Goal: Information Seeking & Learning: Learn about a topic

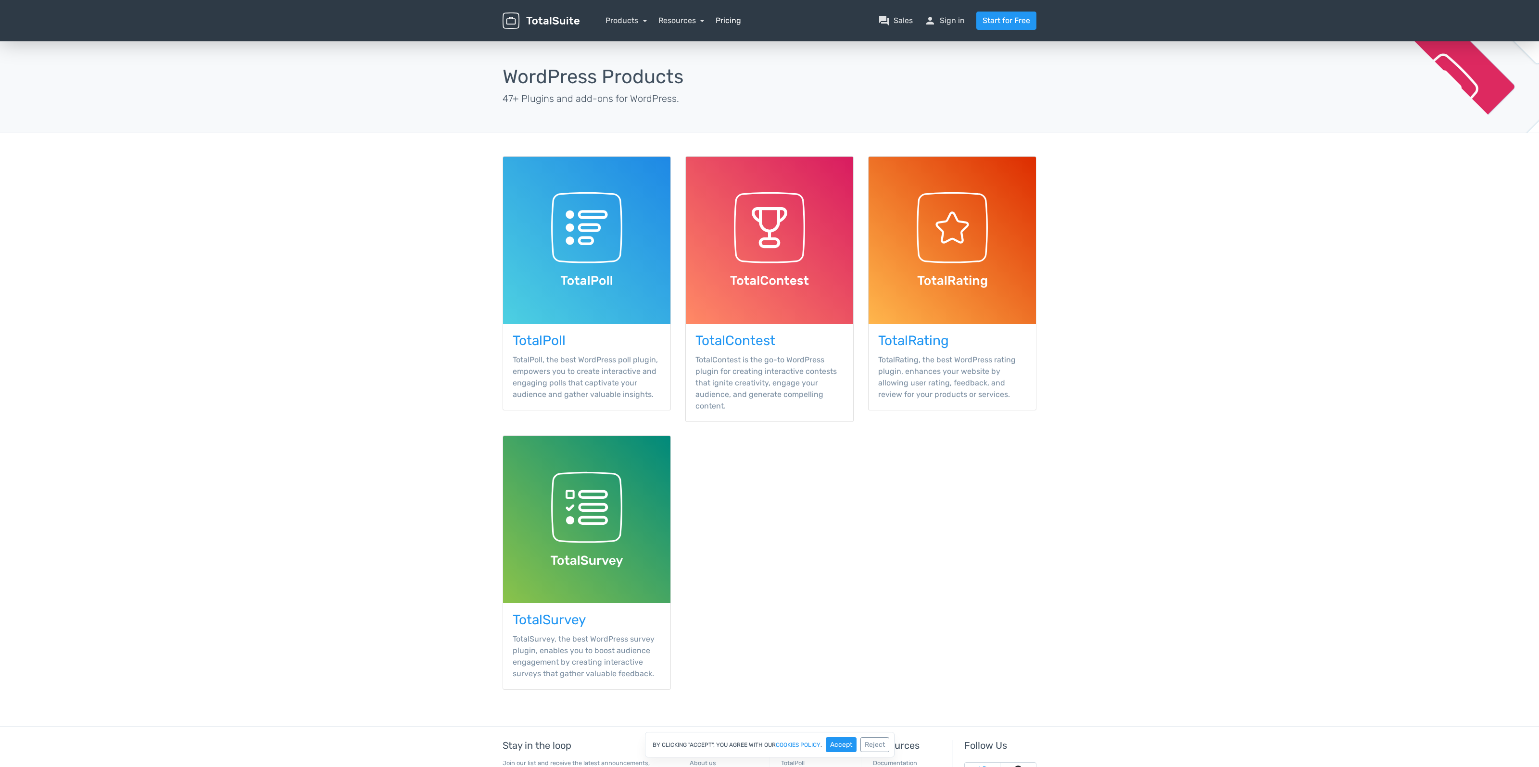
click at [728, 19] on link "Pricing" at bounding box center [727, 21] width 25 height 12
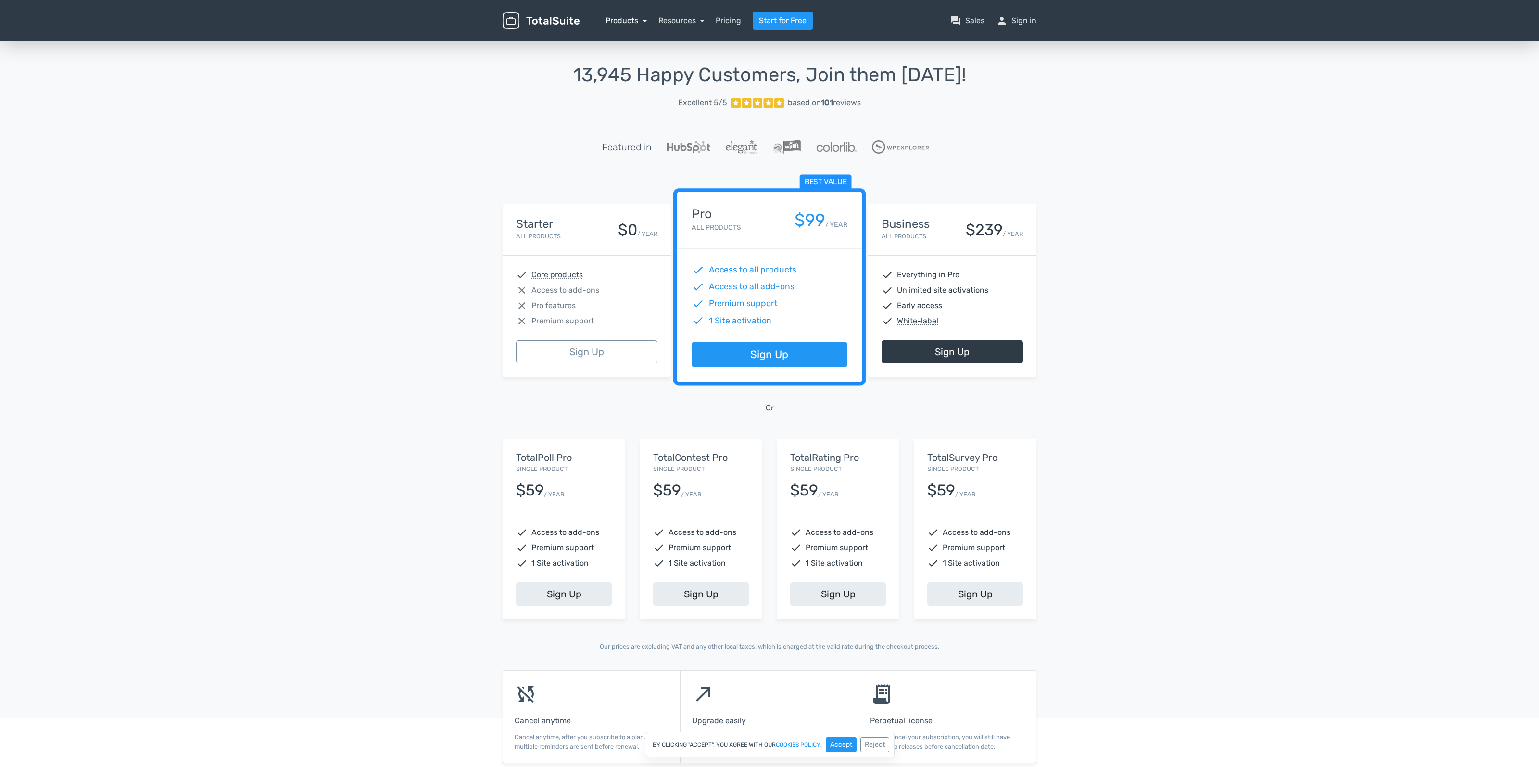
click at [641, 23] on link "Products" at bounding box center [625, 20] width 41 height 9
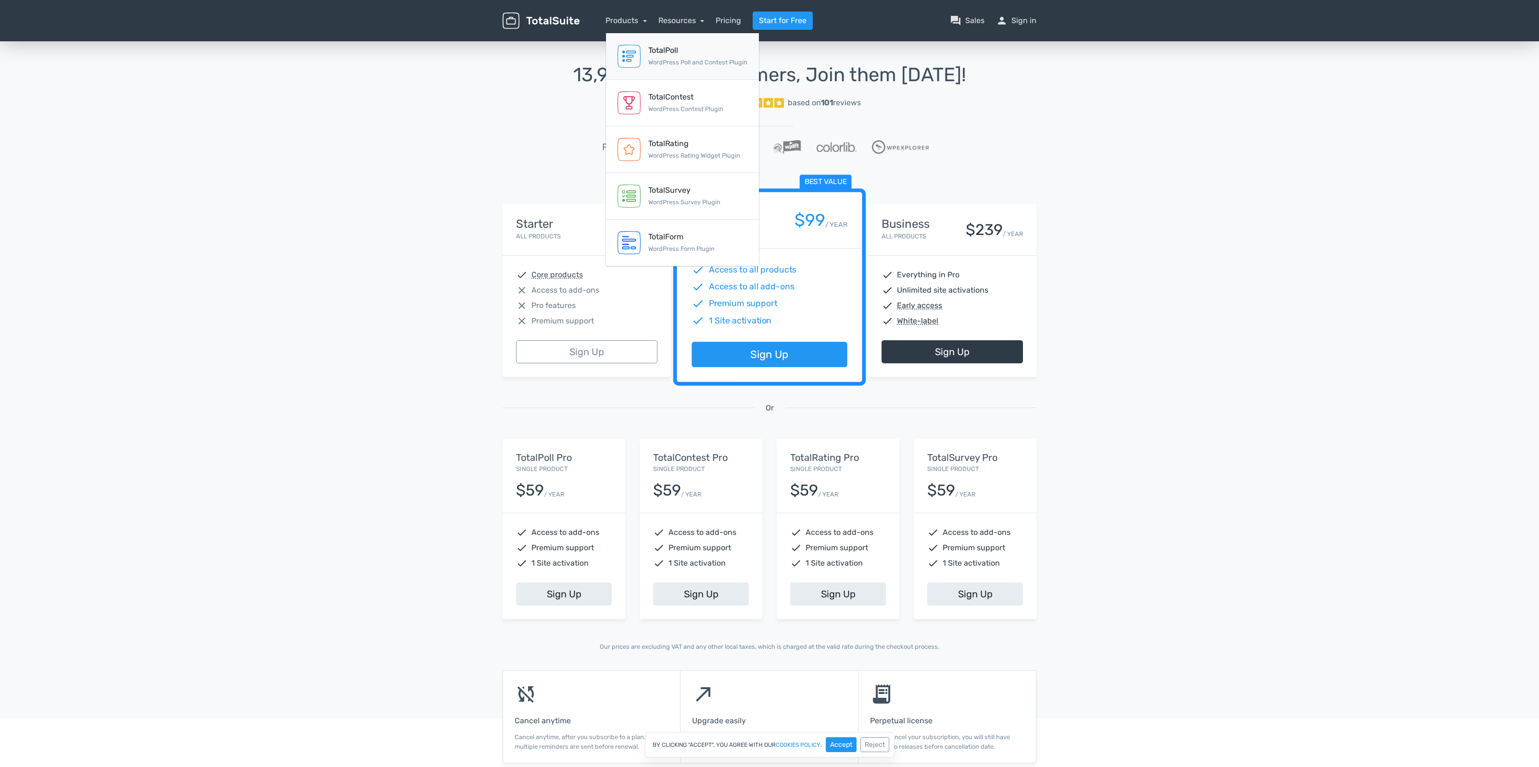
click at [664, 51] on div "TotalPoll" at bounding box center [697, 51] width 99 height 12
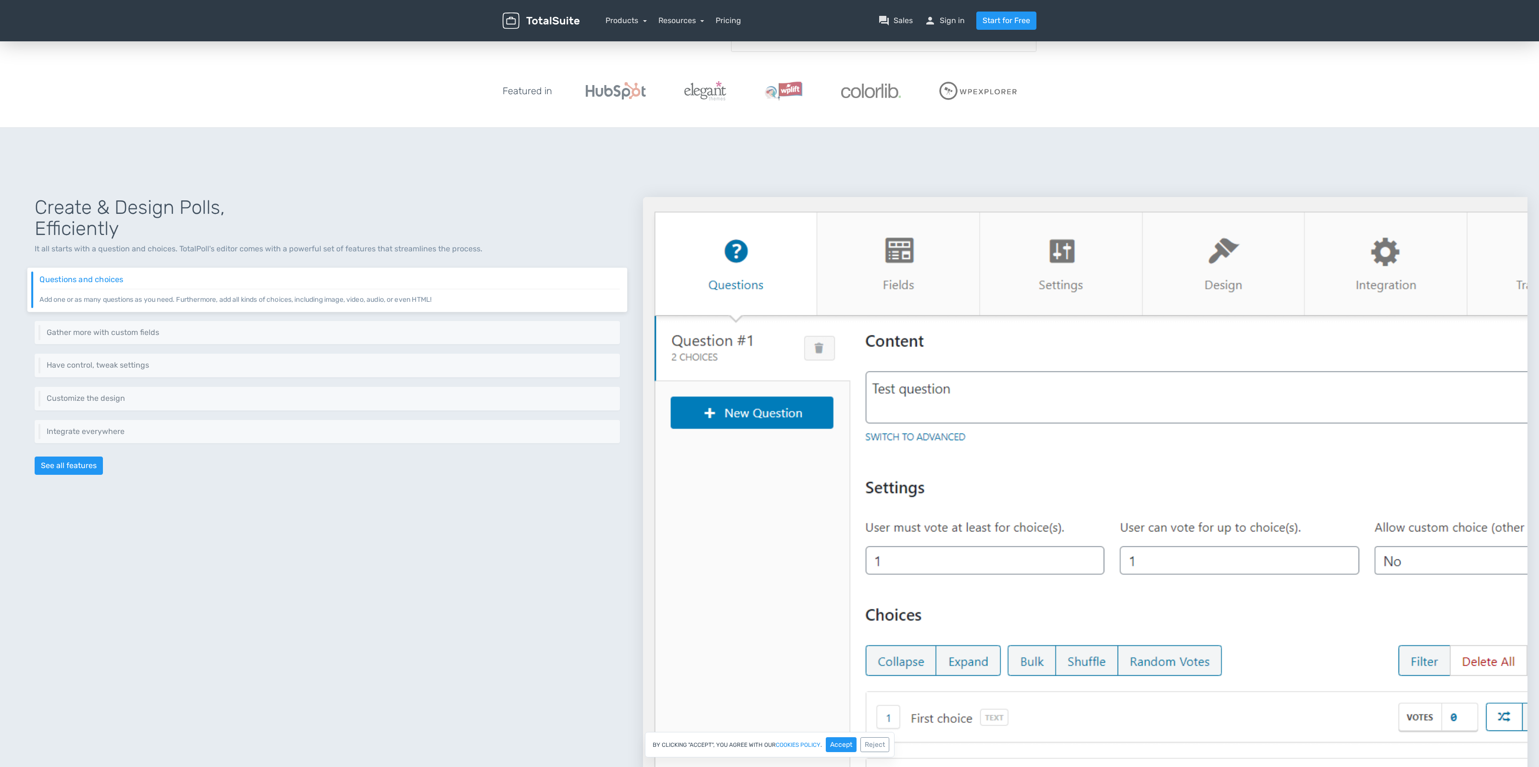
scroll to position [248, 0]
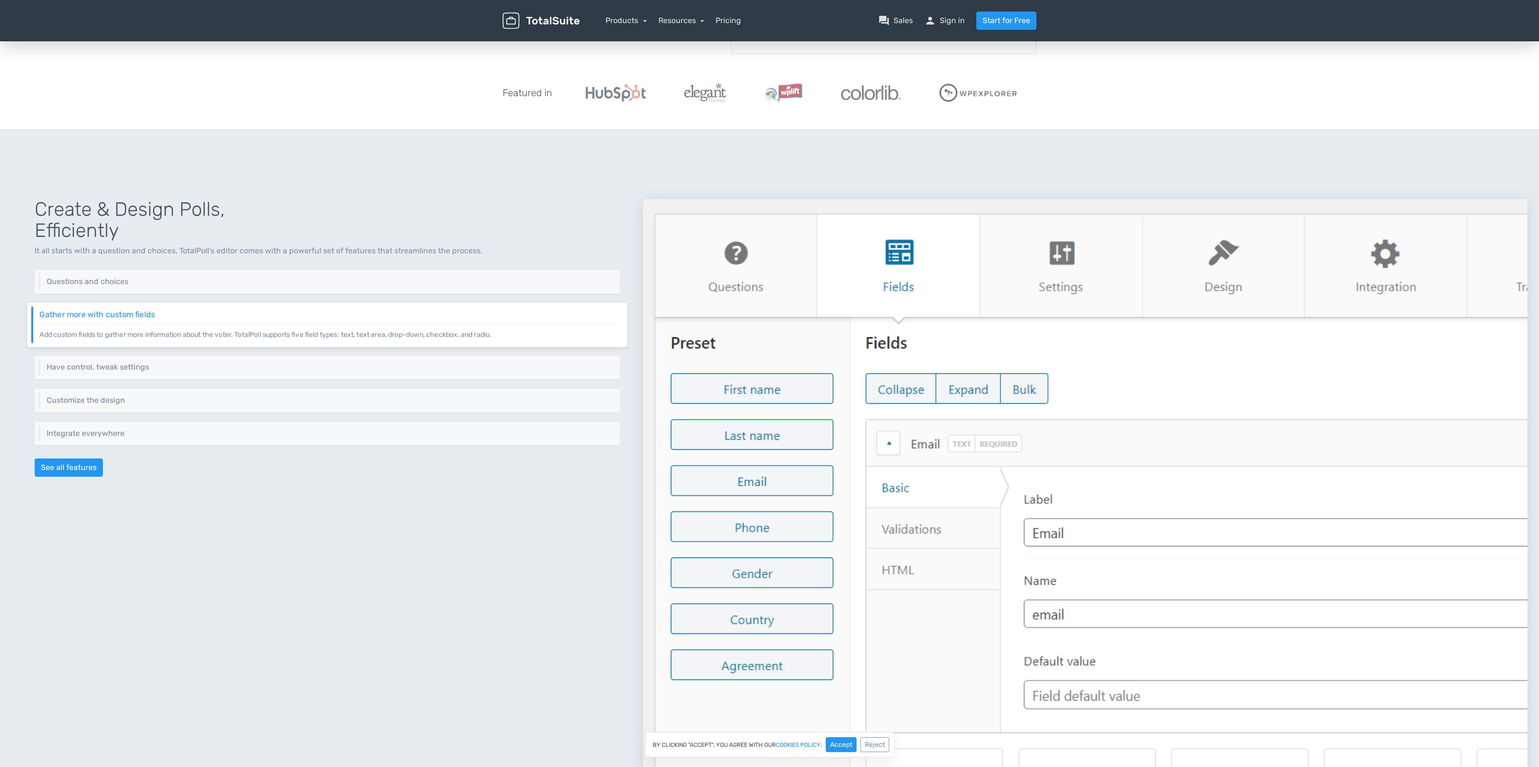
click at [410, 333] on p "Add custom fields to gather more information about the voter. TotalPoll support…" at bounding box center [329, 332] width 580 height 16
click at [396, 358] on div "Have control, tweak settings Control different aspects of your poll via a set o…" at bounding box center [327, 368] width 600 height 24
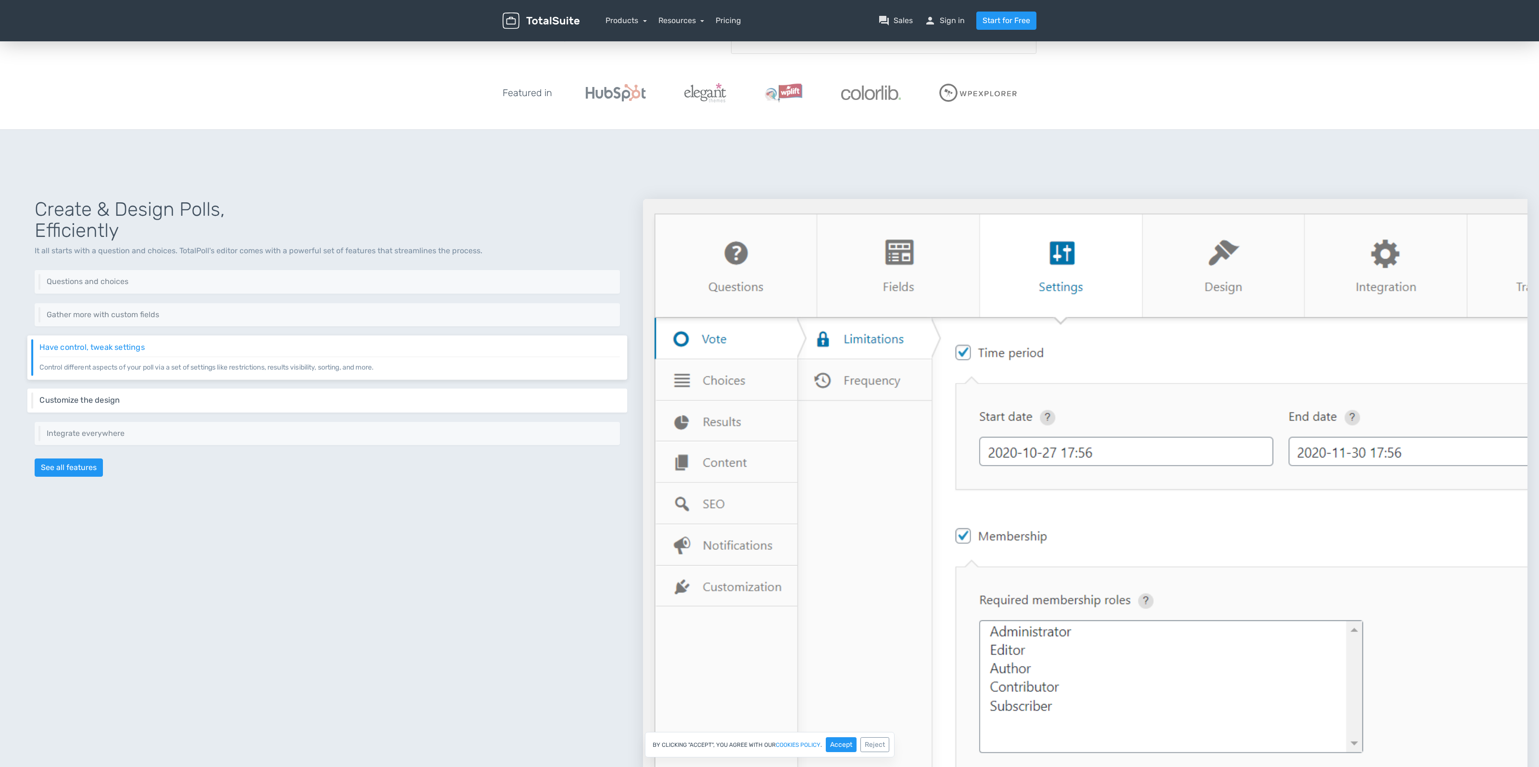
click at [377, 393] on div "Customize the design Change the layout of your poll, colors, interactions, and …" at bounding box center [327, 401] width 600 height 24
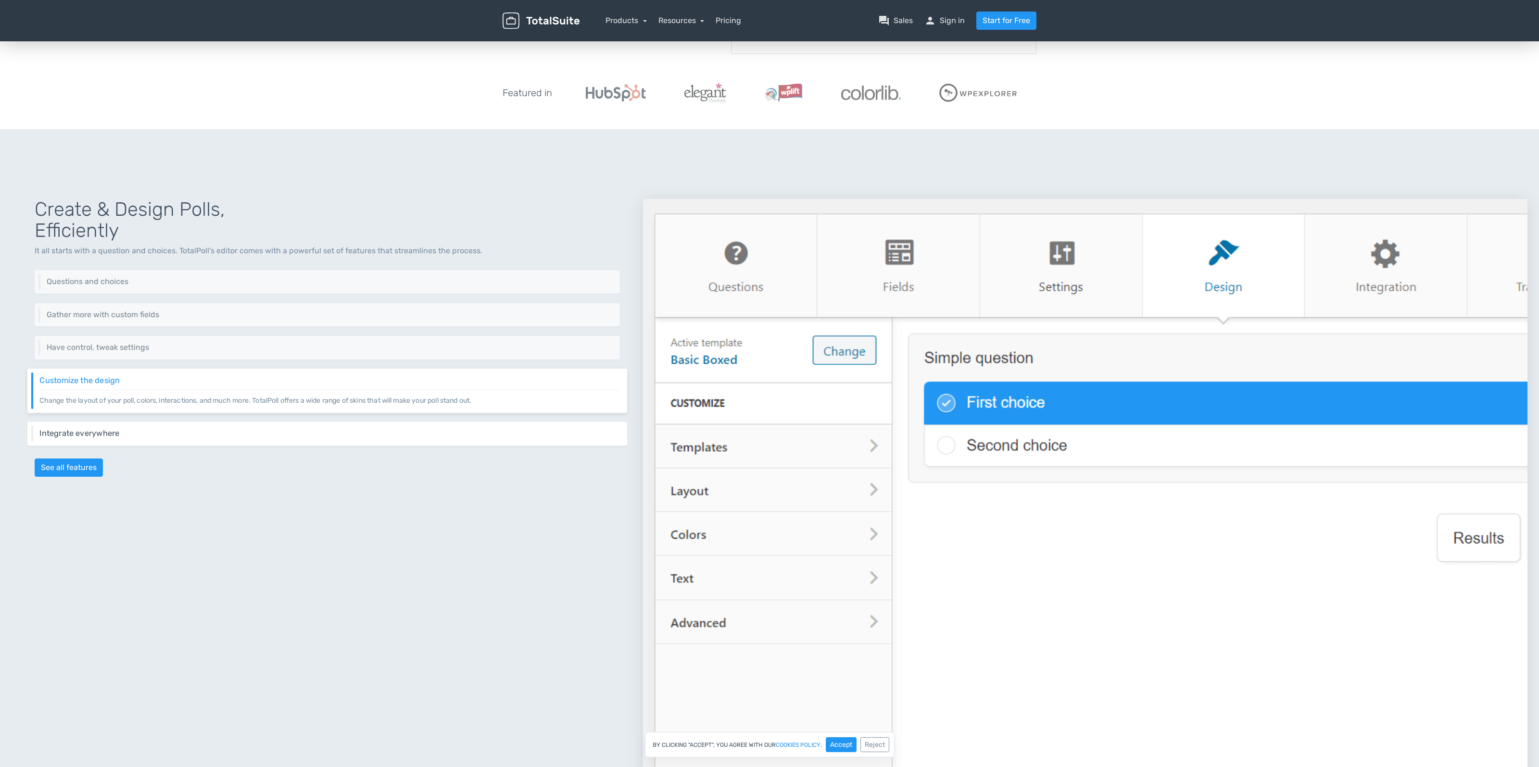
click at [363, 429] on h6 "Integrate everywhere" at bounding box center [329, 433] width 580 height 9
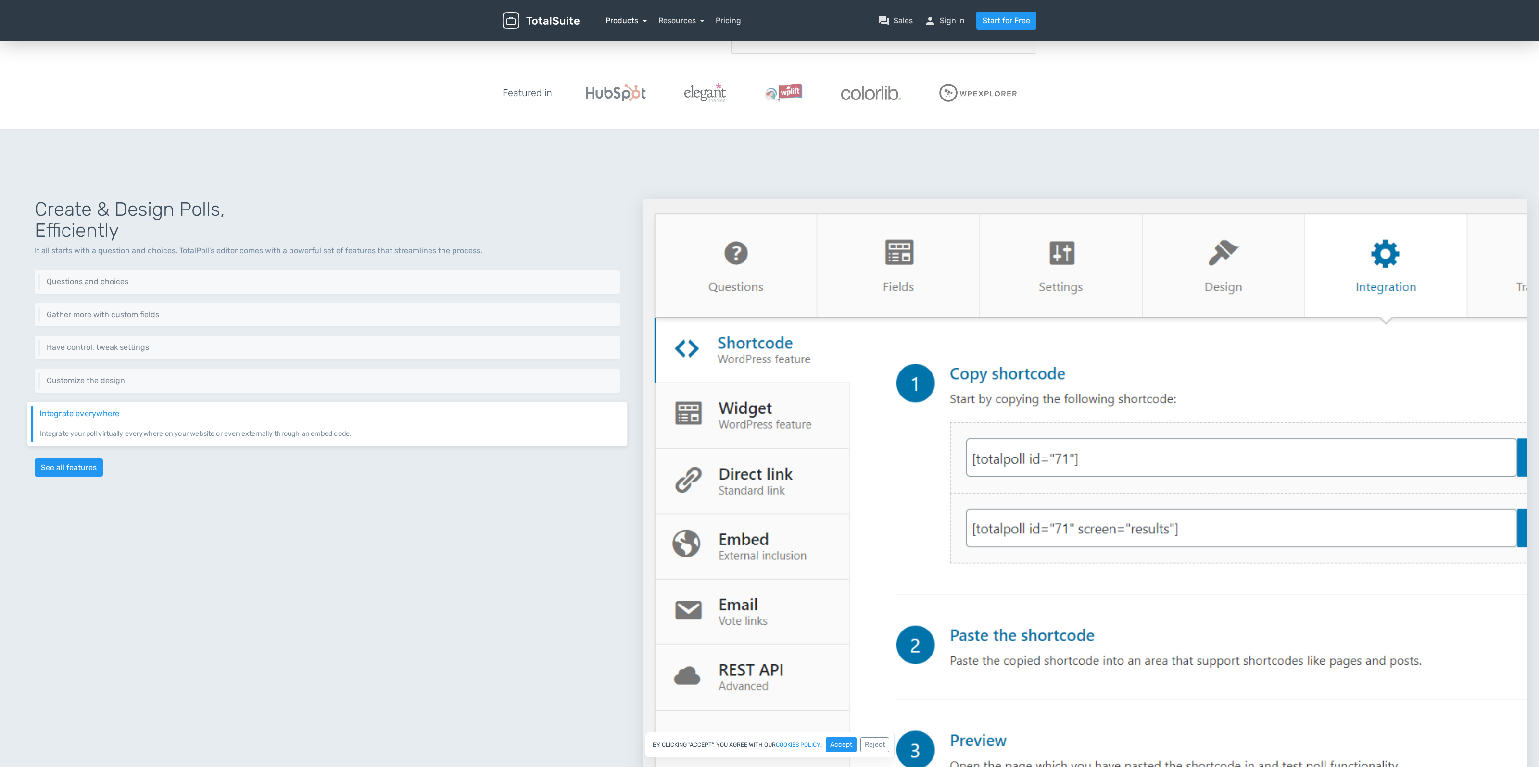
click at [637, 17] on link "Products" at bounding box center [625, 20] width 41 height 9
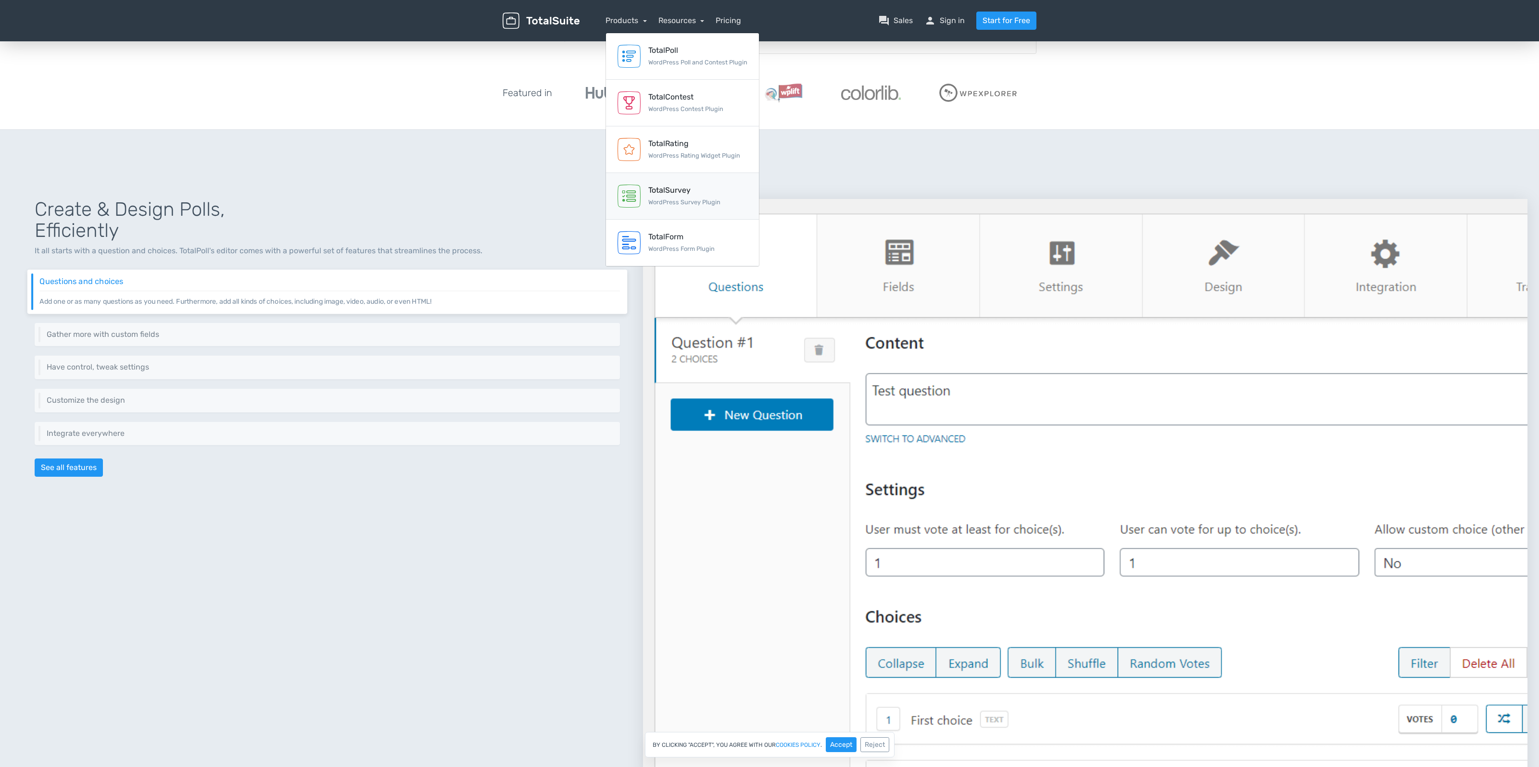
click at [652, 185] on div "TotalSurvey" at bounding box center [684, 191] width 72 height 12
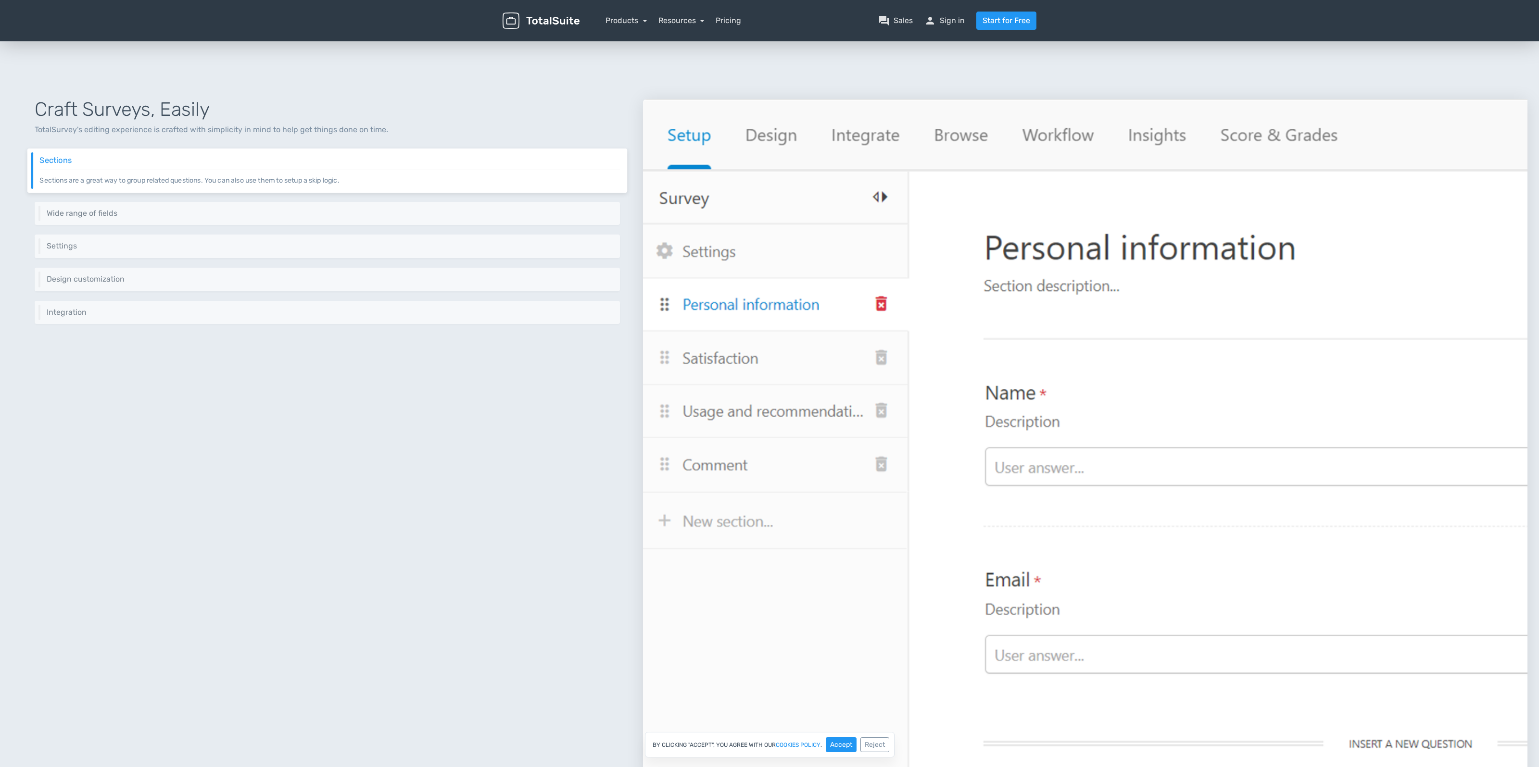
scroll to position [325, 0]
click at [263, 208] on h6 "Wide range of fields" at bounding box center [329, 210] width 580 height 9
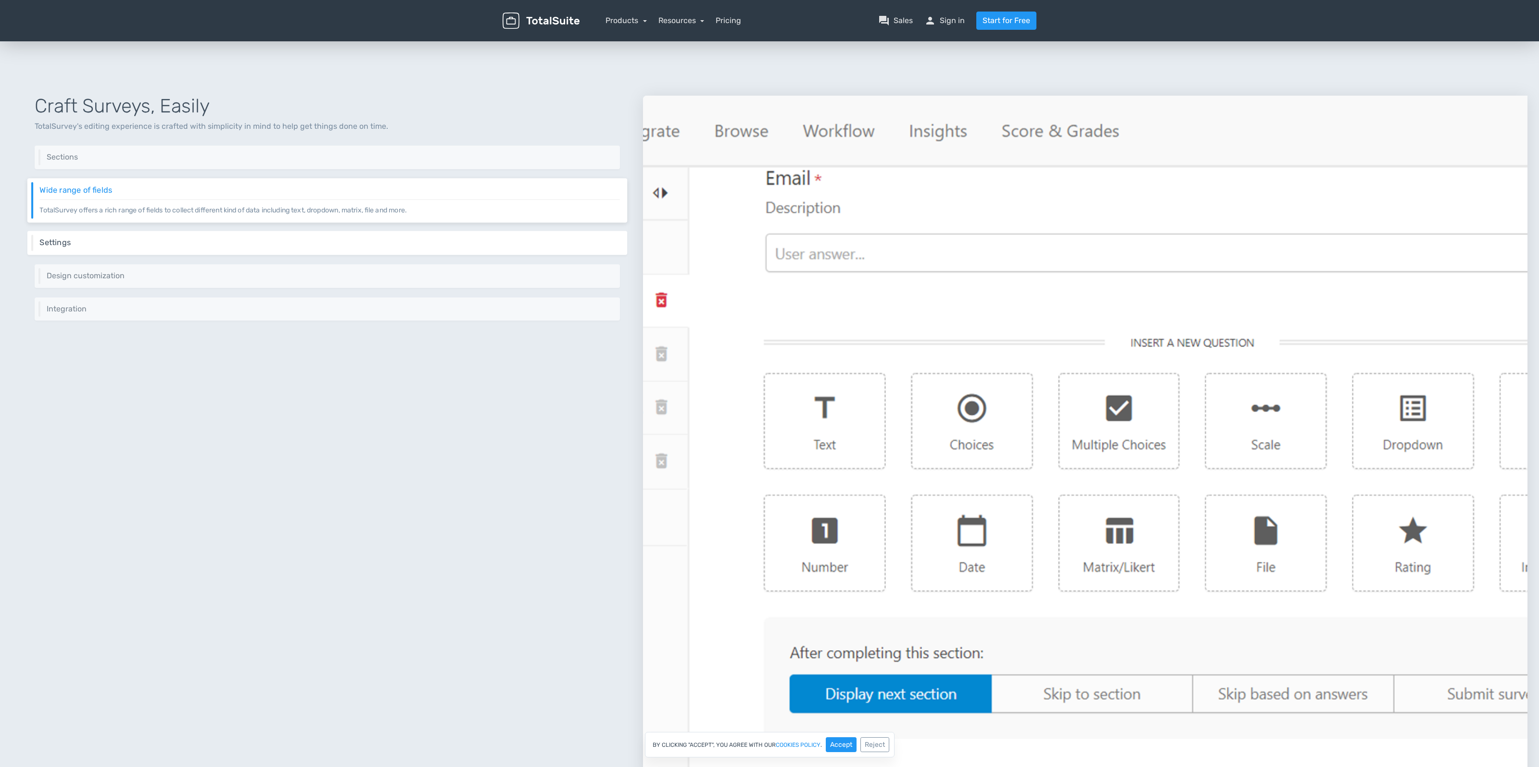
click at [246, 236] on div "Settings Control different aspects of your survey via a set of settings like we…" at bounding box center [327, 243] width 600 height 24
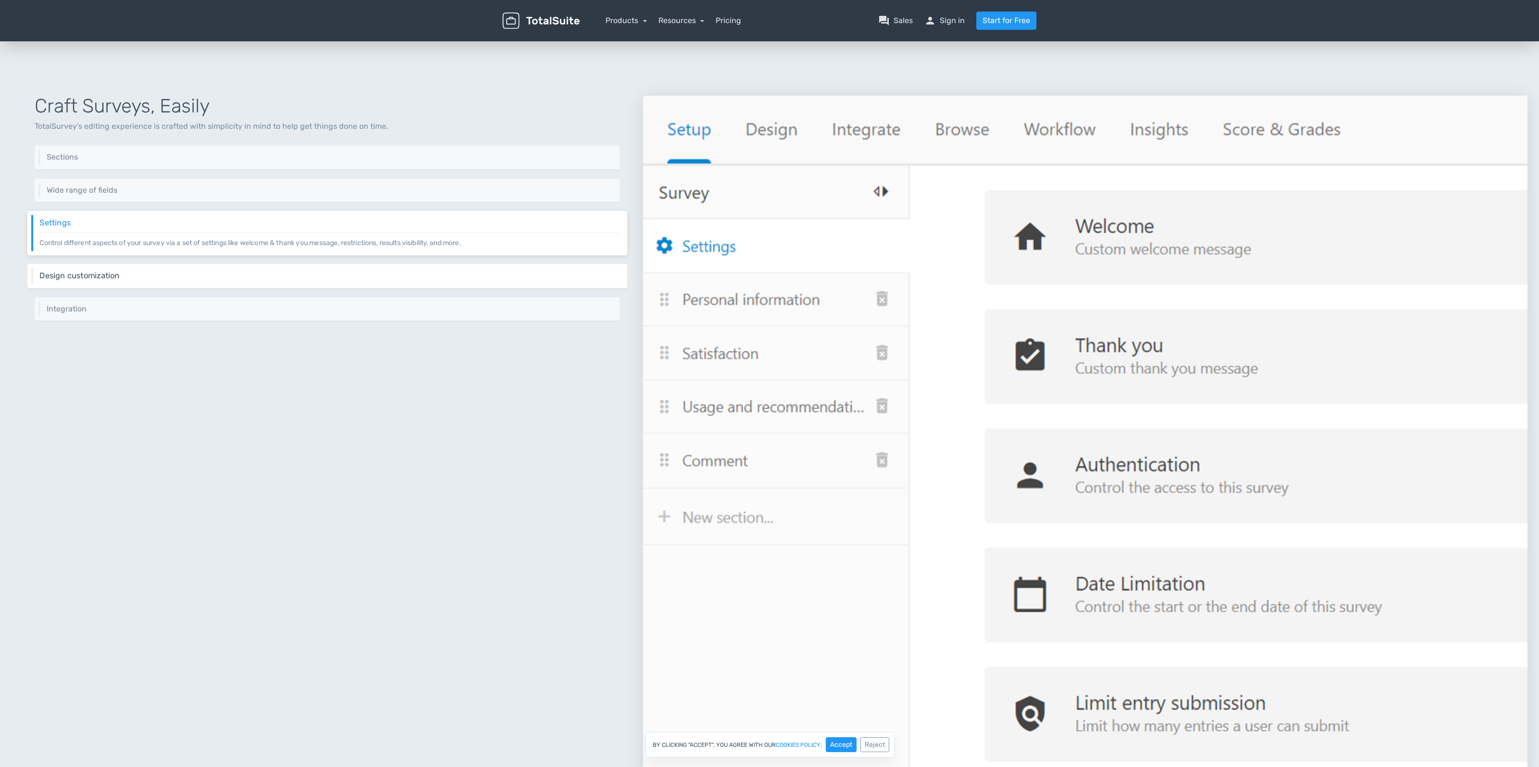
click at [237, 275] on h6 "Design customization" at bounding box center [329, 276] width 580 height 9
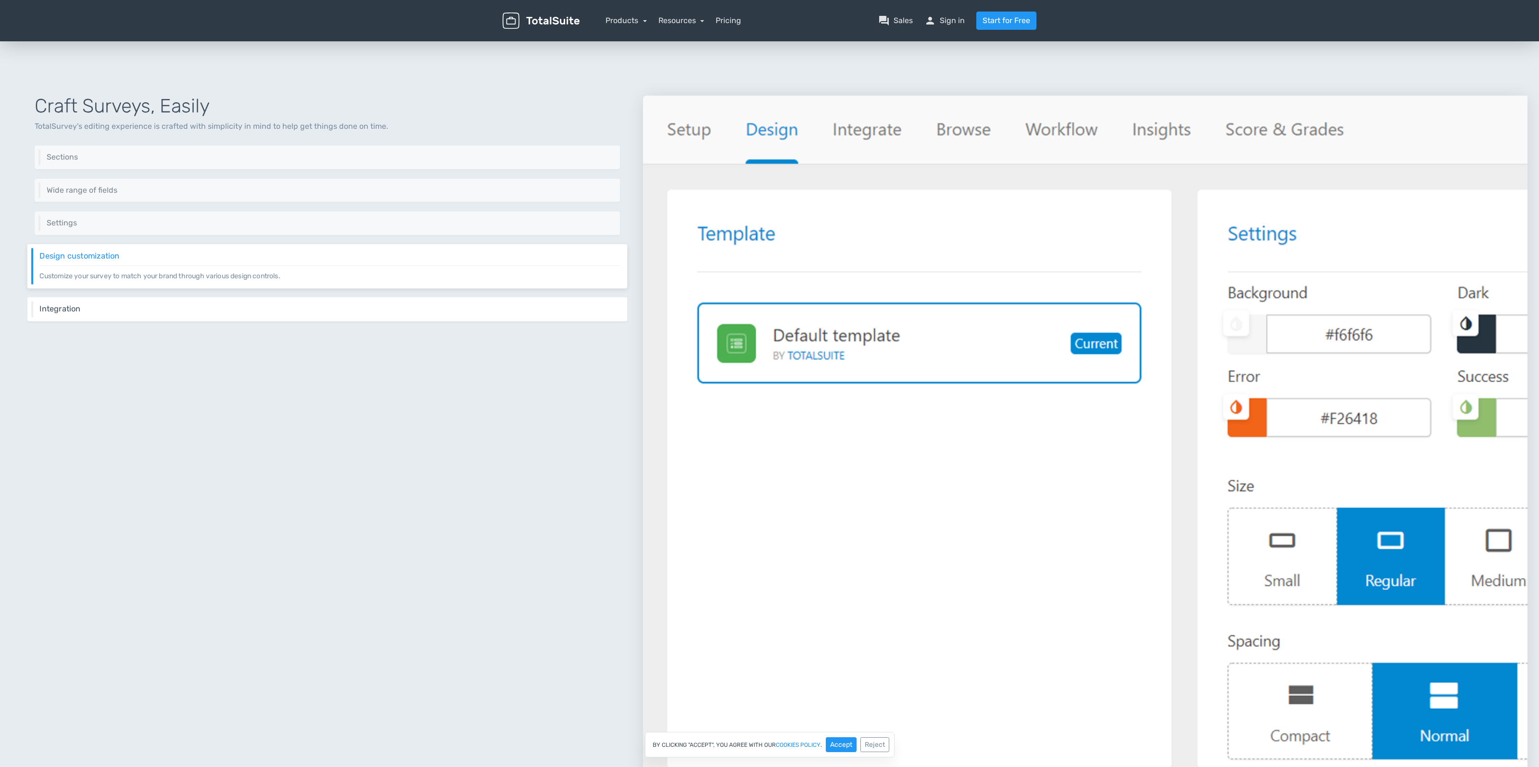
click at [224, 301] on div "Integration Integrate your survey virtually everywhere on your website using sh…" at bounding box center [327, 309] width 600 height 24
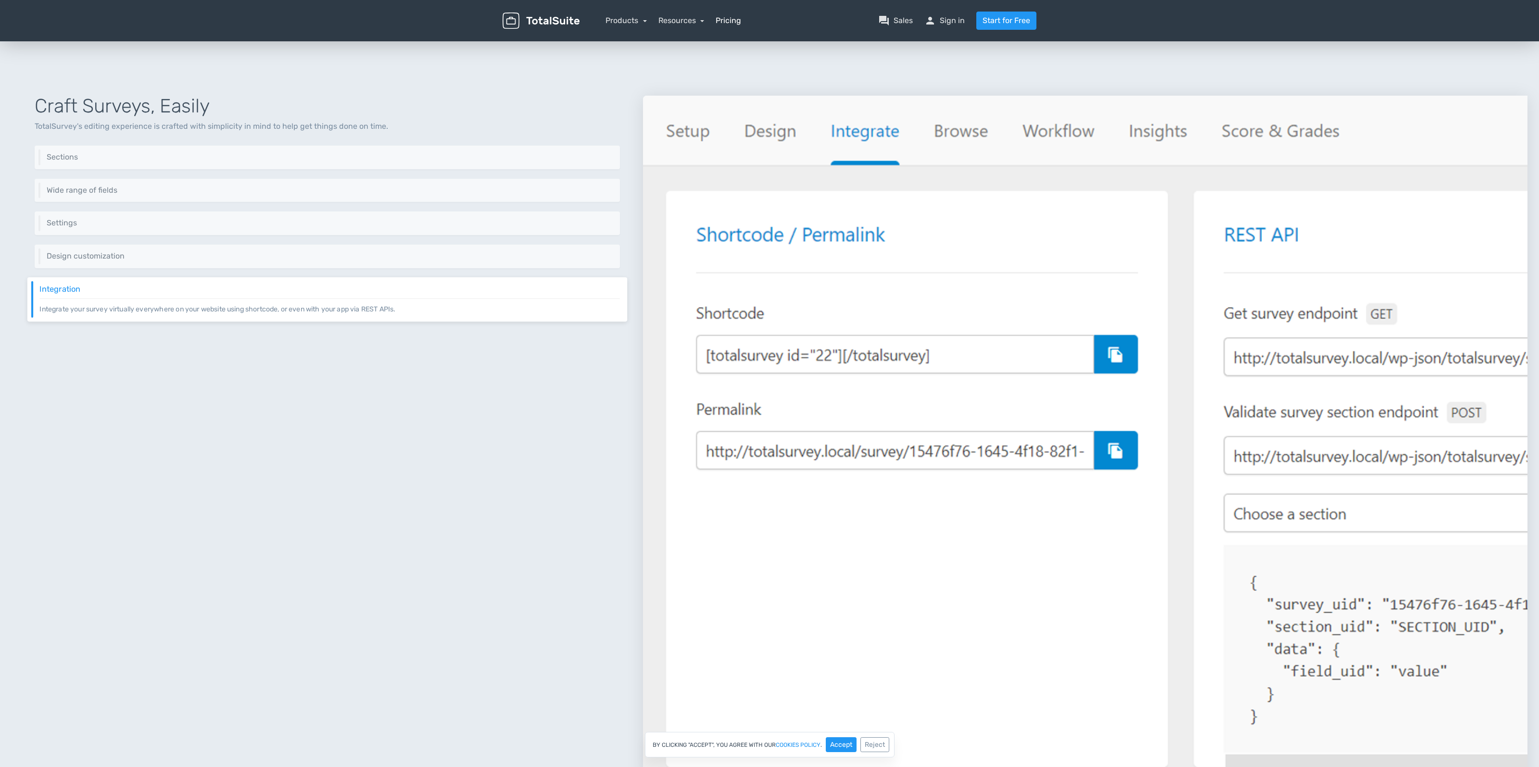
click at [727, 20] on link "Pricing" at bounding box center [727, 21] width 25 height 12
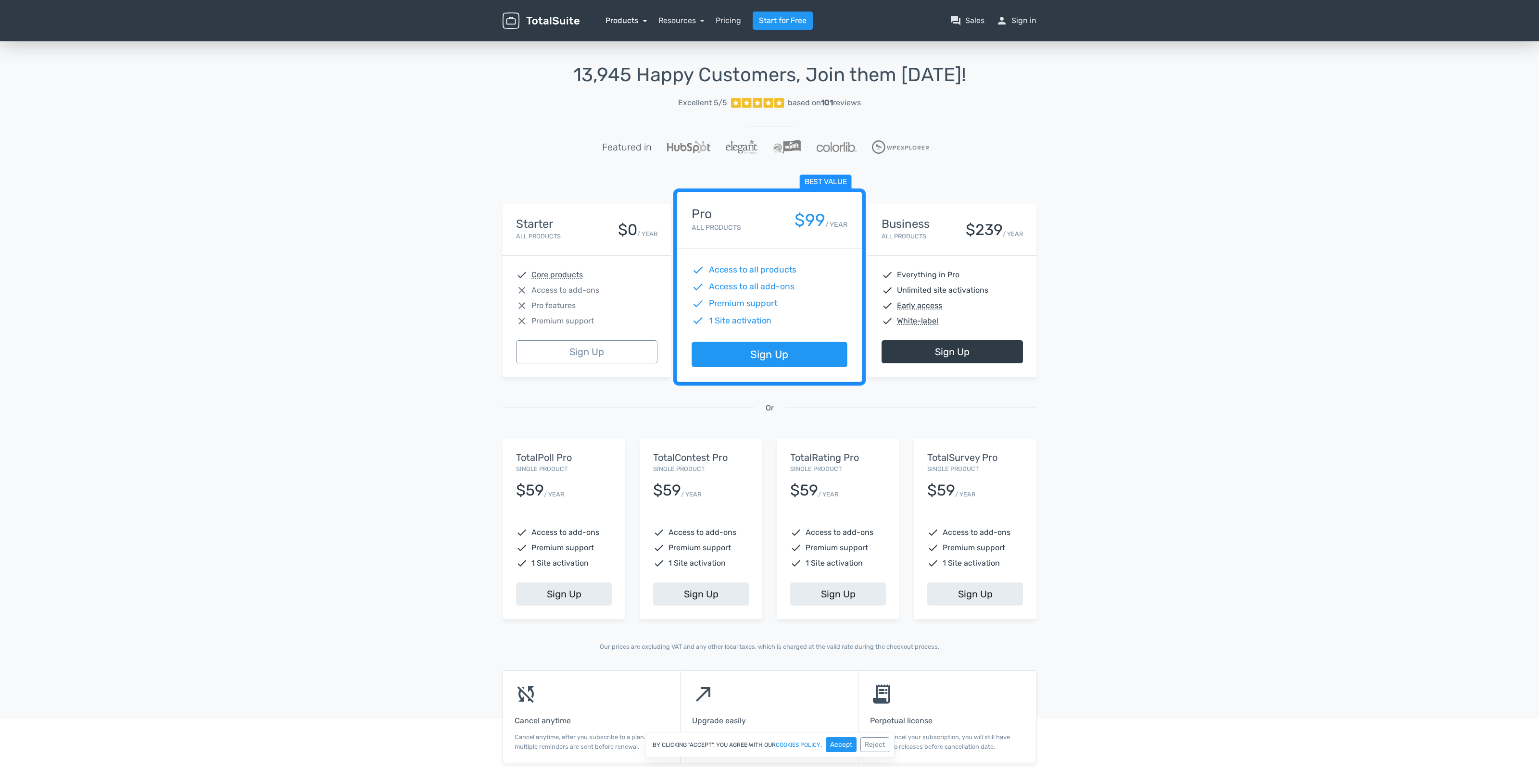
click at [644, 23] on link "Products" at bounding box center [625, 20] width 41 height 9
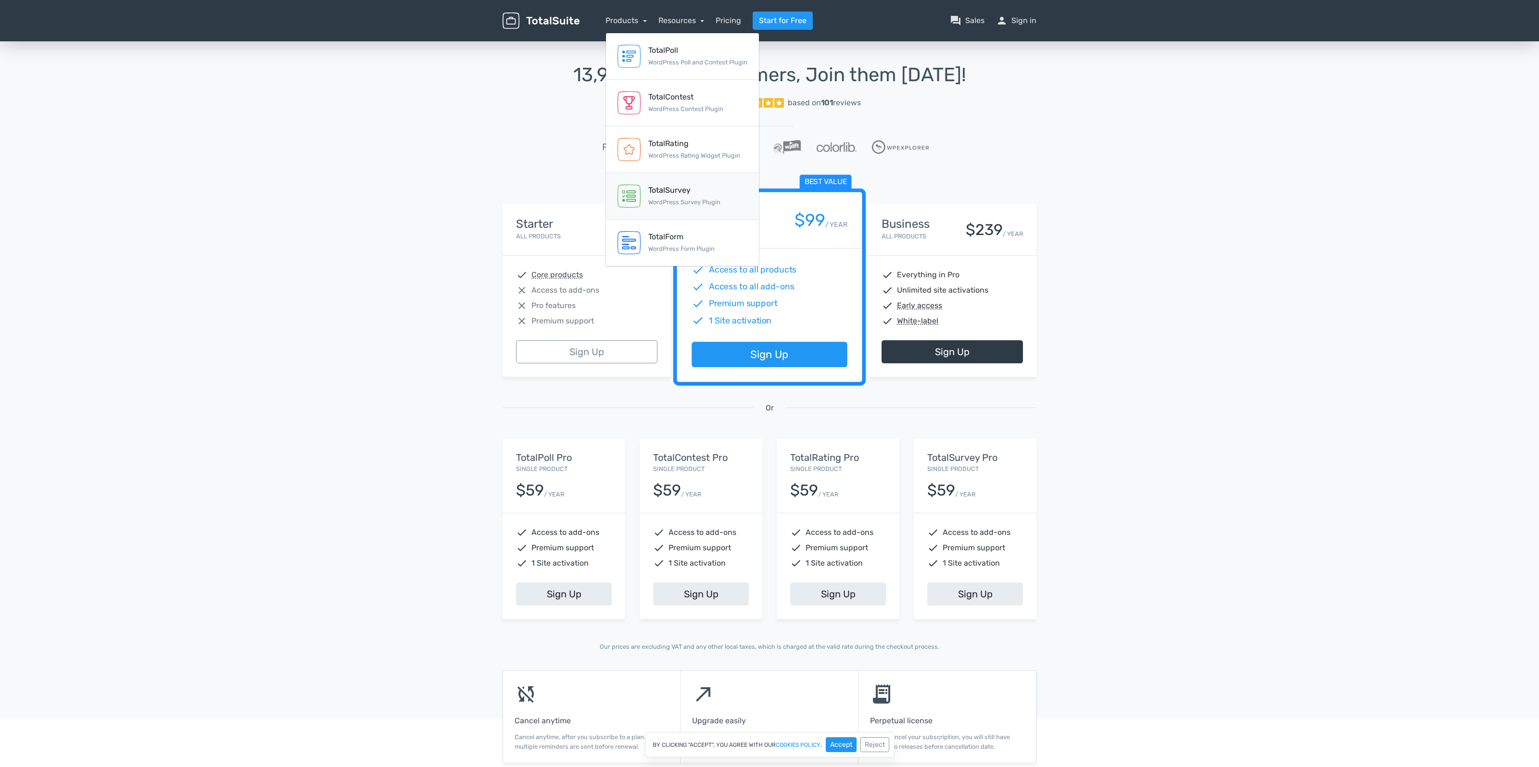
click at [675, 185] on div "TotalSurvey" at bounding box center [684, 191] width 72 height 12
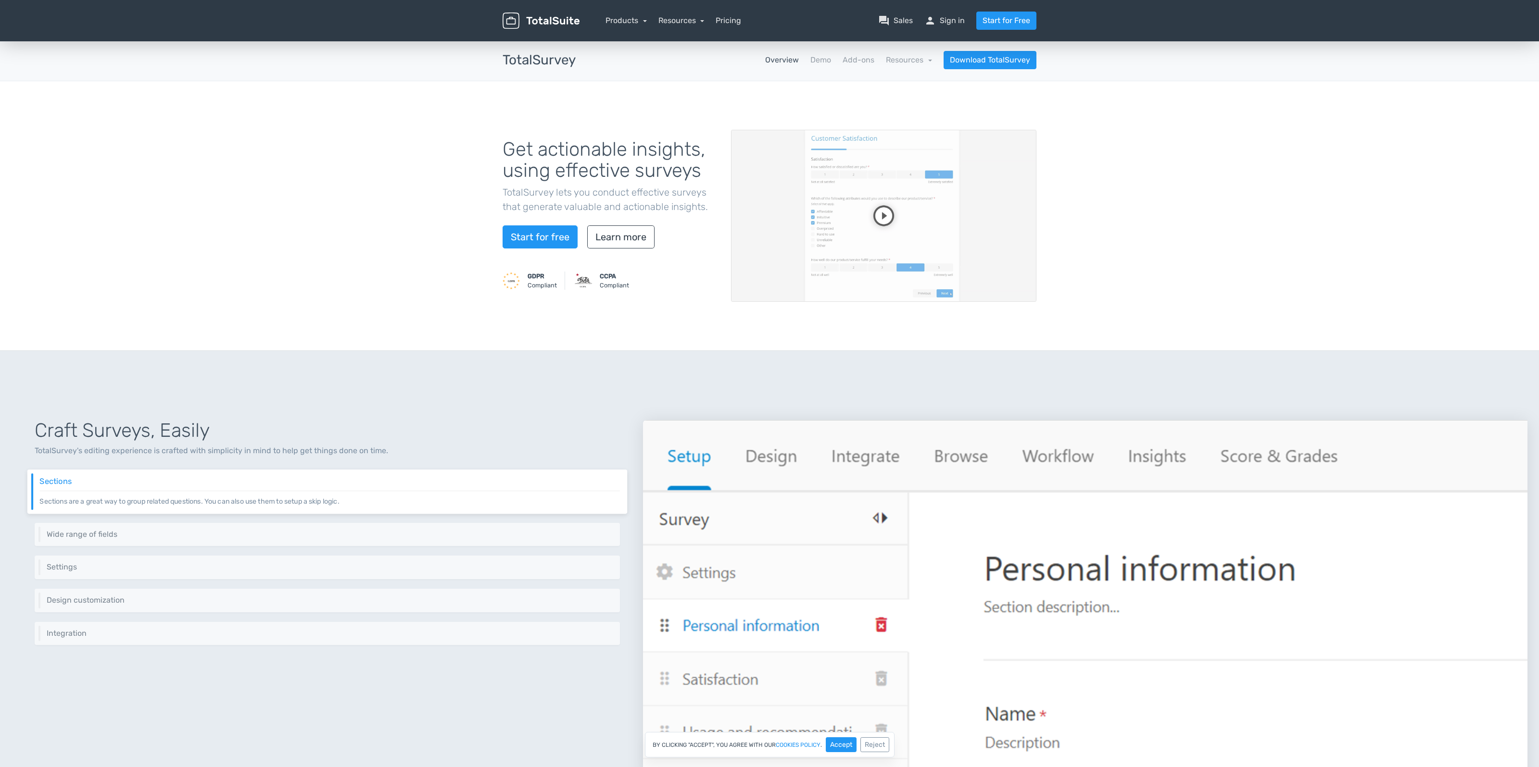
click at [874, 215] on video at bounding box center [883, 216] width 305 height 172
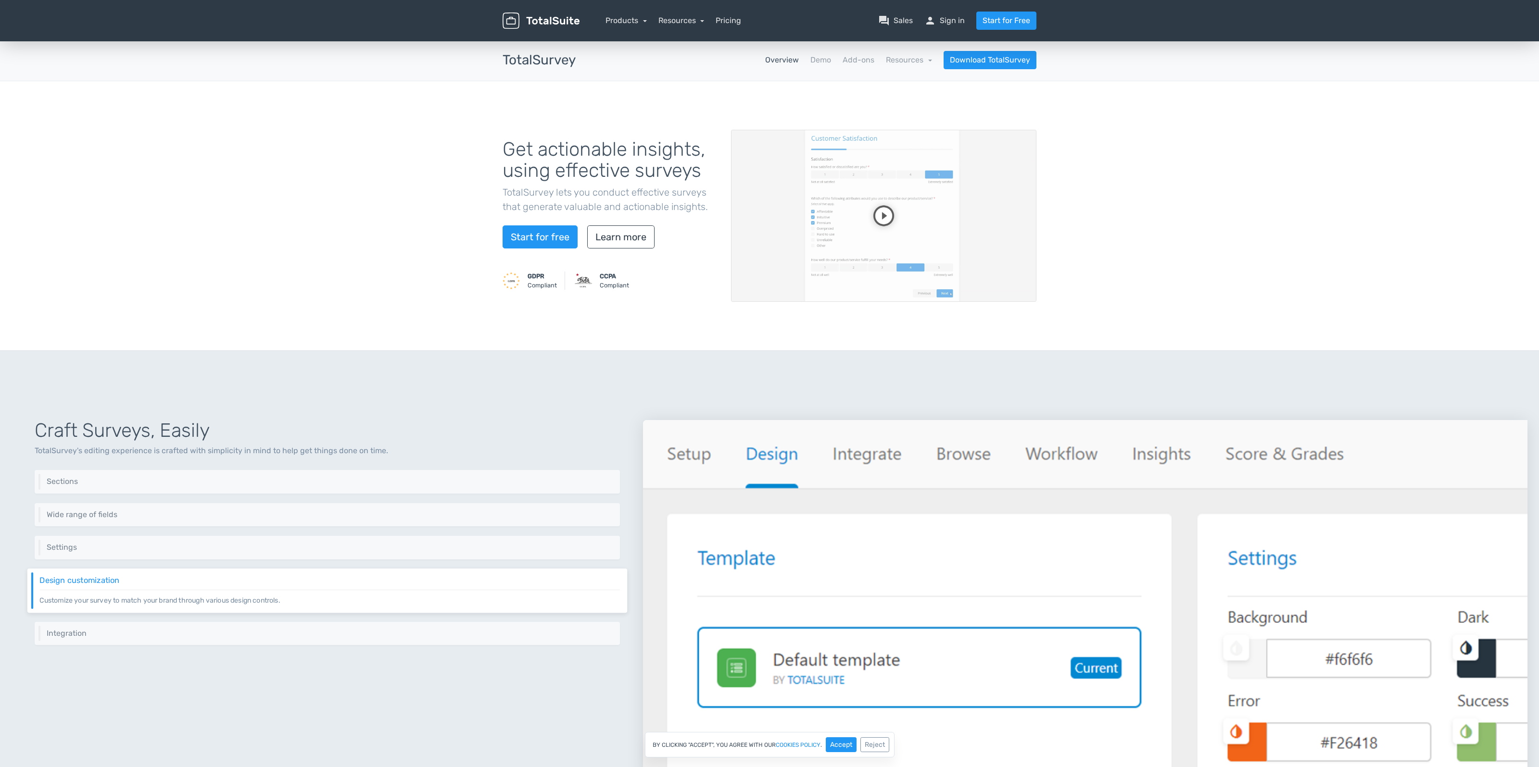
click at [902, 222] on video at bounding box center [883, 216] width 305 height 172
click at [845, 217] on video at bounding box center [883, 216] width 305 height 172
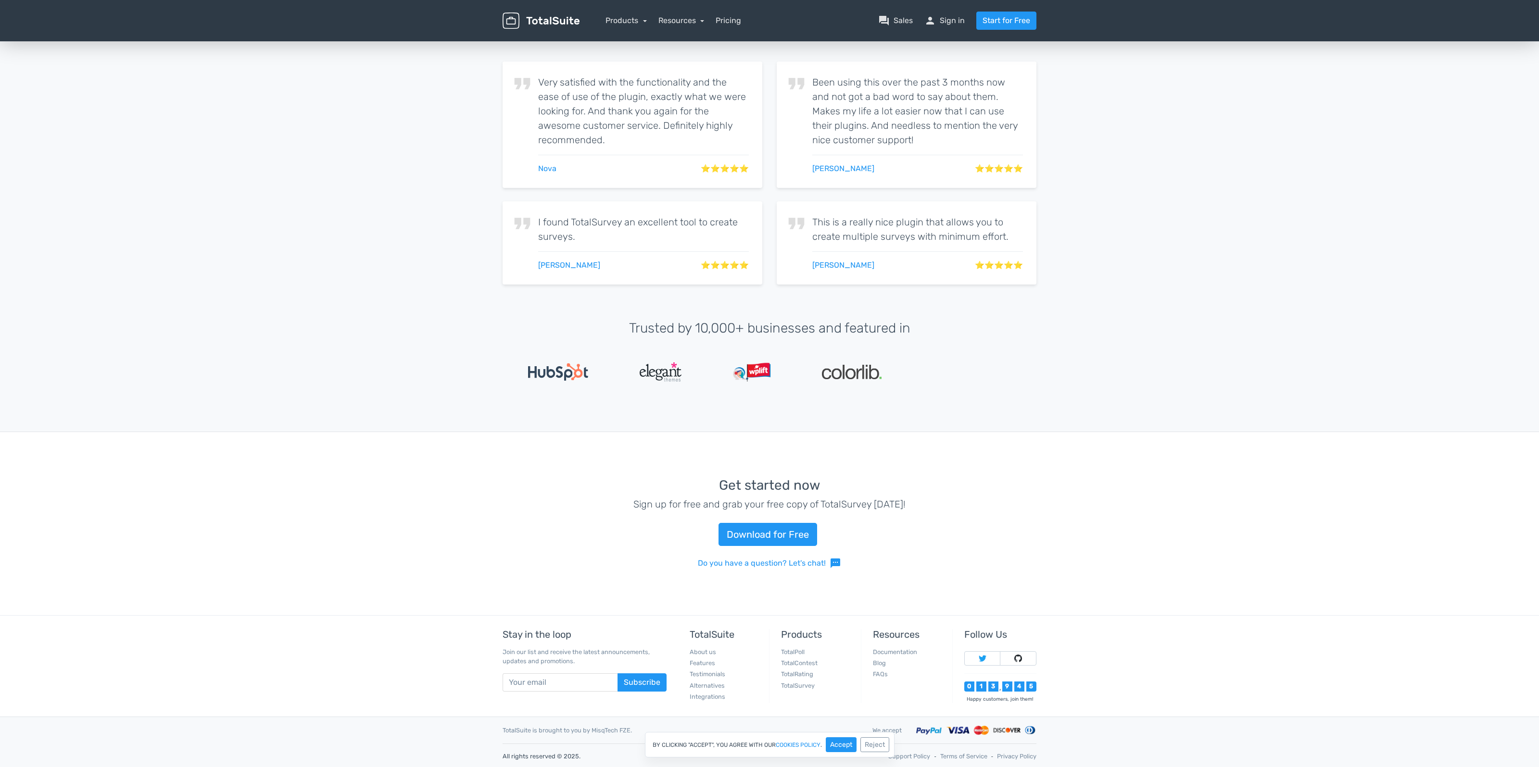
scroll to position [2295, 0]
click at [776, 530] on link "Download for Free" at bounding box center [767, 535] width 99 height 23
